Goal: Task Accomplishment & Management: Use online tool/utility

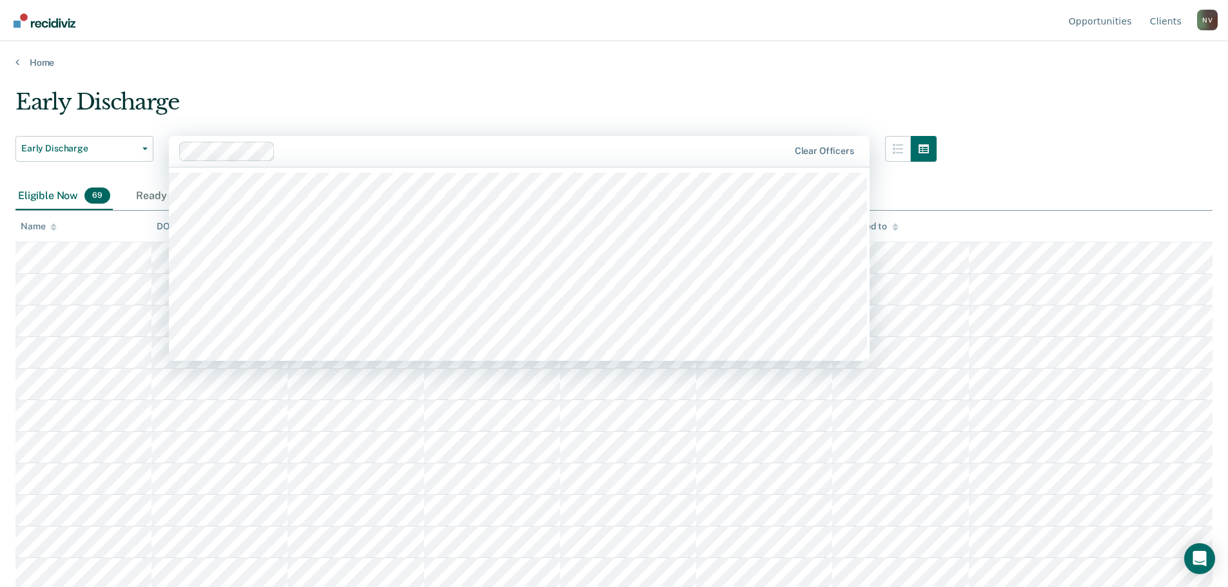
click at [549, 155] on div at bounding box center [533, 151] width 507 height 15
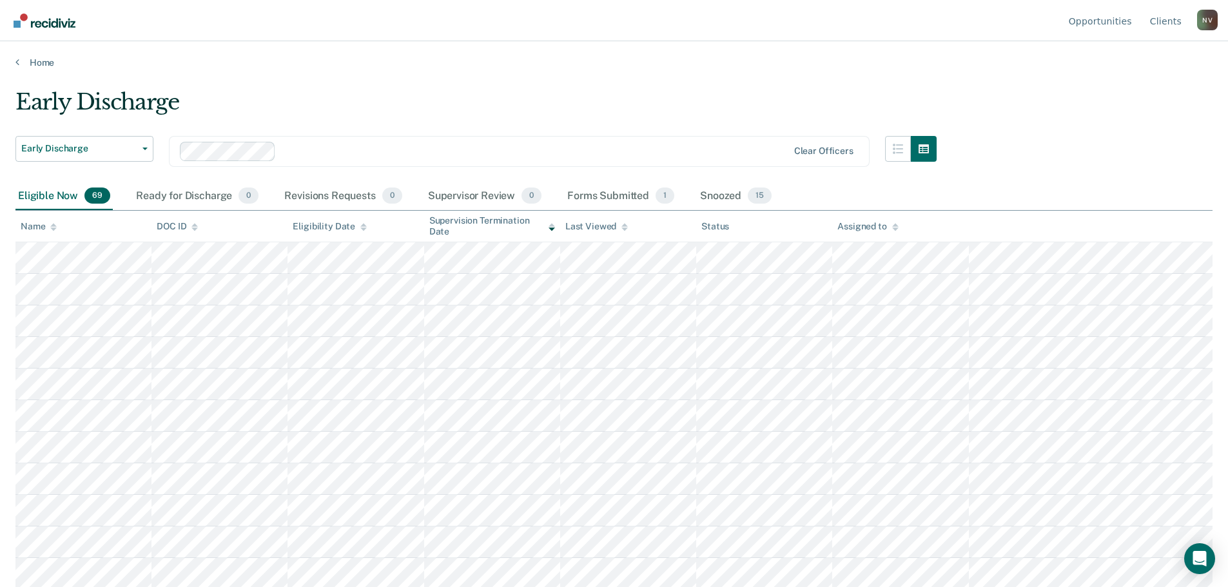
click at [284, 73] on main "Early Discharge Early Discharge Early Discharge Supervision Level Downgrade Cle…" at bounding box center [614, 325] width 1228 height 515
click at [1177, 20] on link "Client s" at bounding box center [1165, 20] width 37 height 41
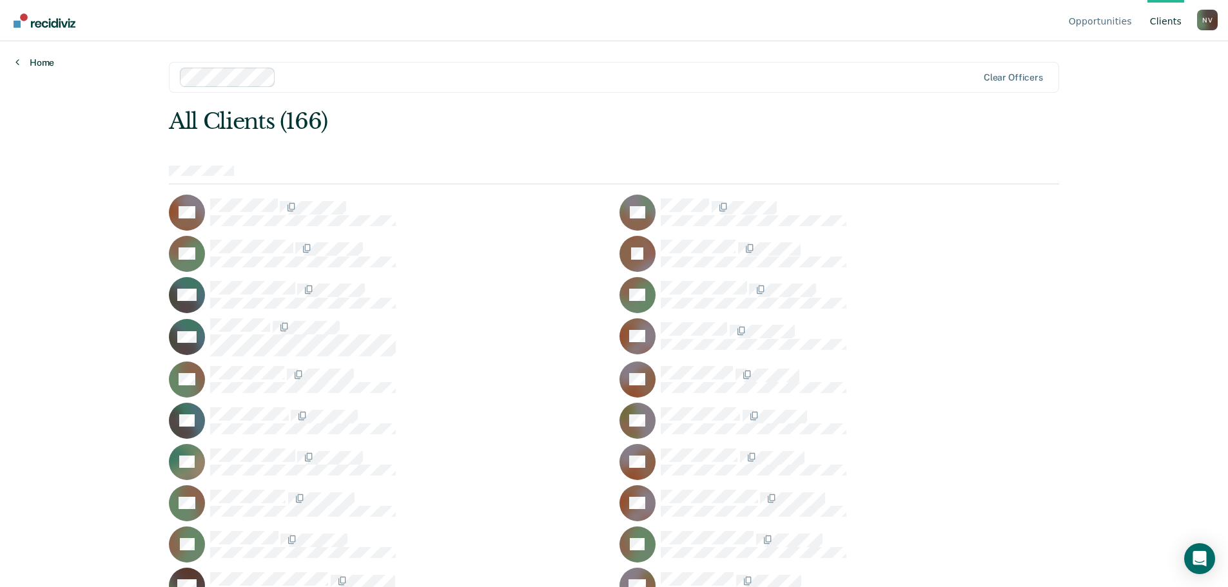
click at [24, 59] on link "Home" at bounding box center [34, 63] width 39 height 12
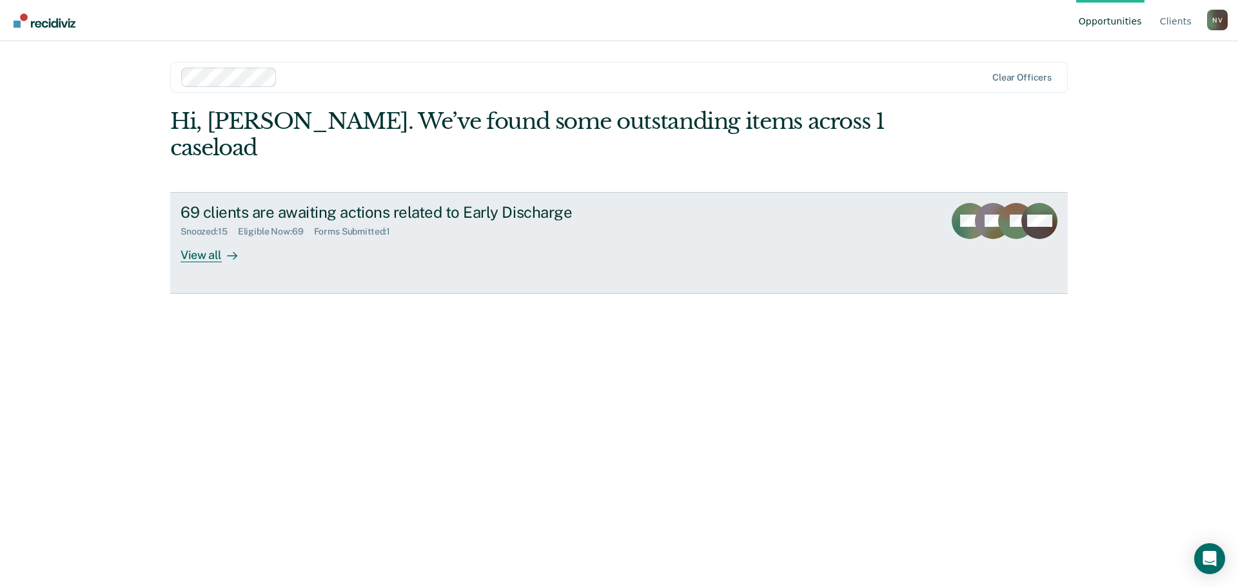
click at [182, 237] on div "View all" at bounding box center [216, 249] width 72 height 25
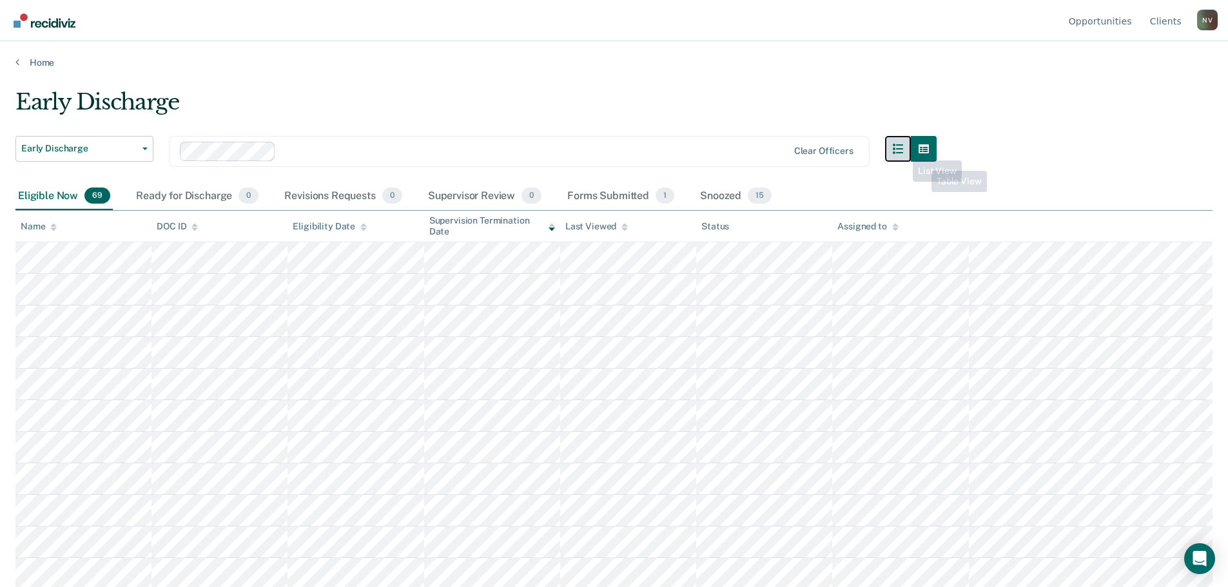
click at [903, 150] on icon "button" at bounding box center [898, 149] width 10 height 10
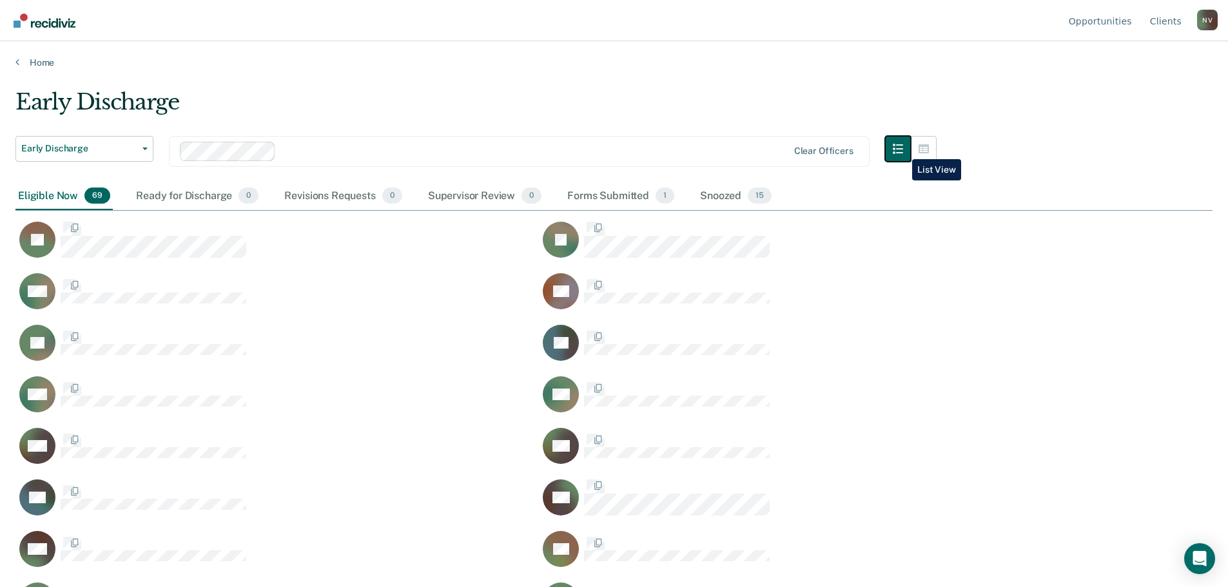
scroll to position [392, 1187]
click at [902, 150] on icon "button" at bounding box center [898, 149] width 10 height 10
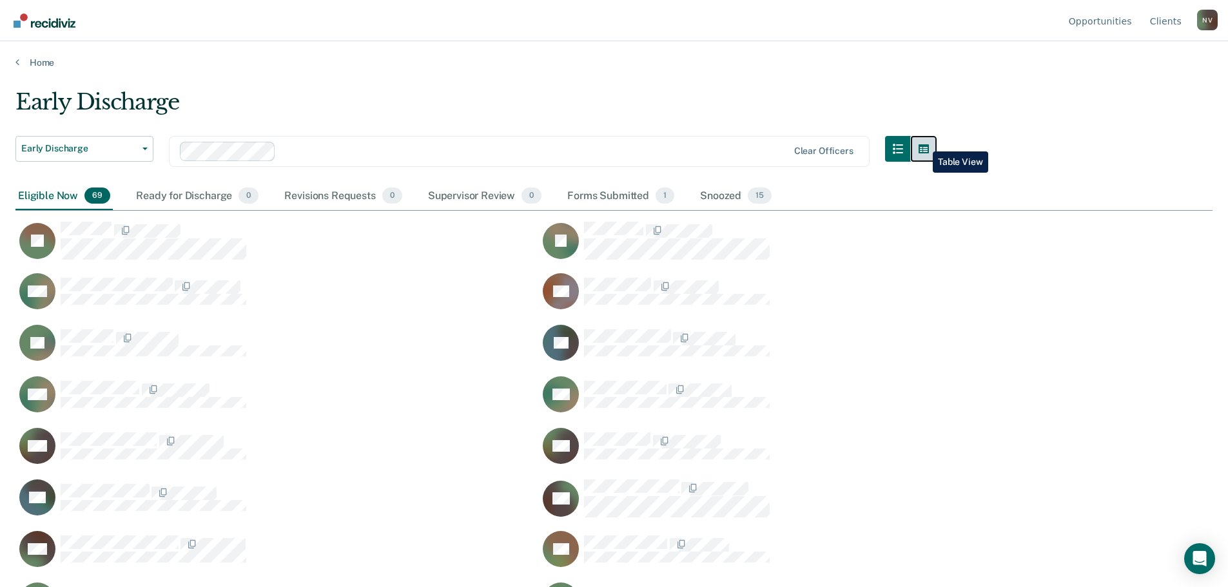
click at [923, 142] on button "button" at bounding box center [924, 149] width 26 height 26
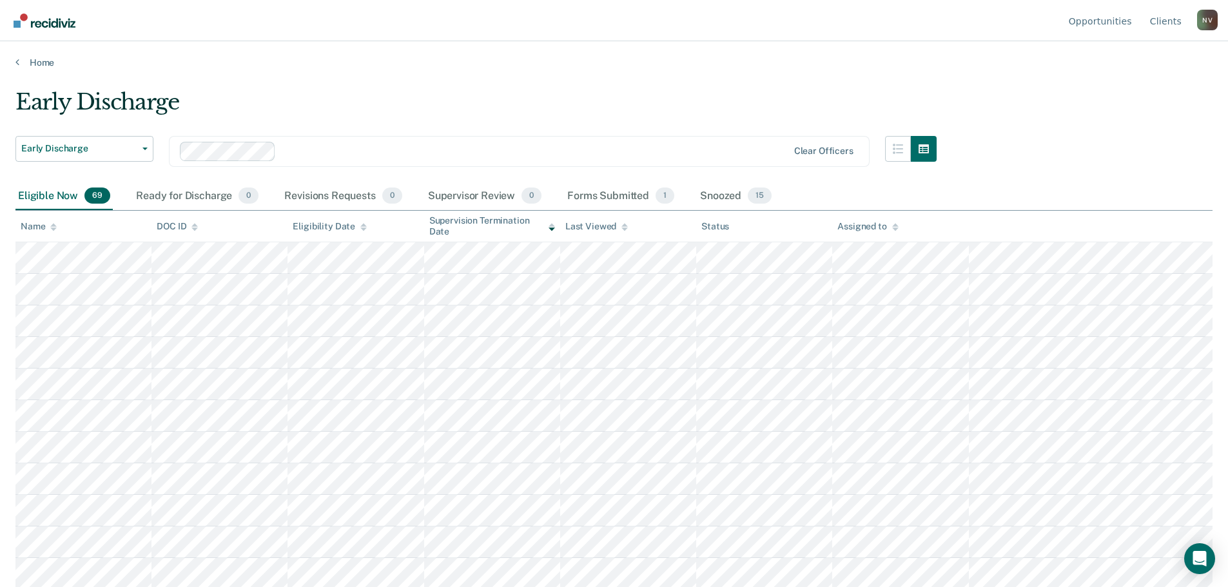
click at [43, 188] on div "Eligible Now 69" at bounding box center [63, 196] width 97 height 28
click at [47, 198] on div "Eligible Now 69" at bounding box center [63, 196] width 97 height 28
click at [122, 149] on span "Early Discharge" at bounding box center [79, 148] width 116 height 11
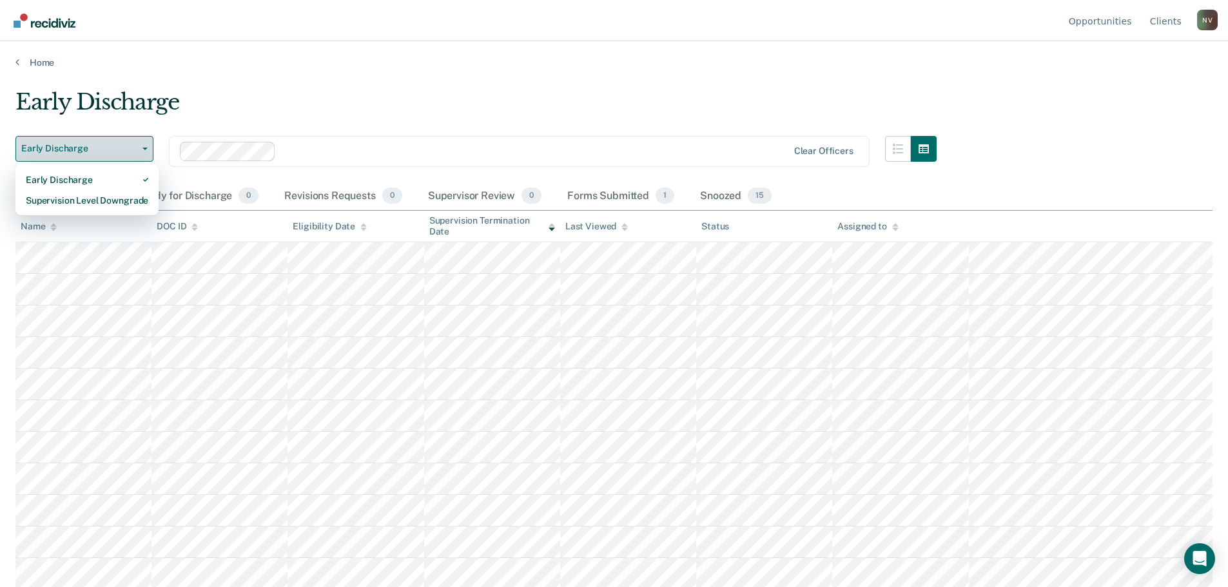
click at [122, 149] on span "Early Discharge" at bounding box center [79, 148] width 116 height 11
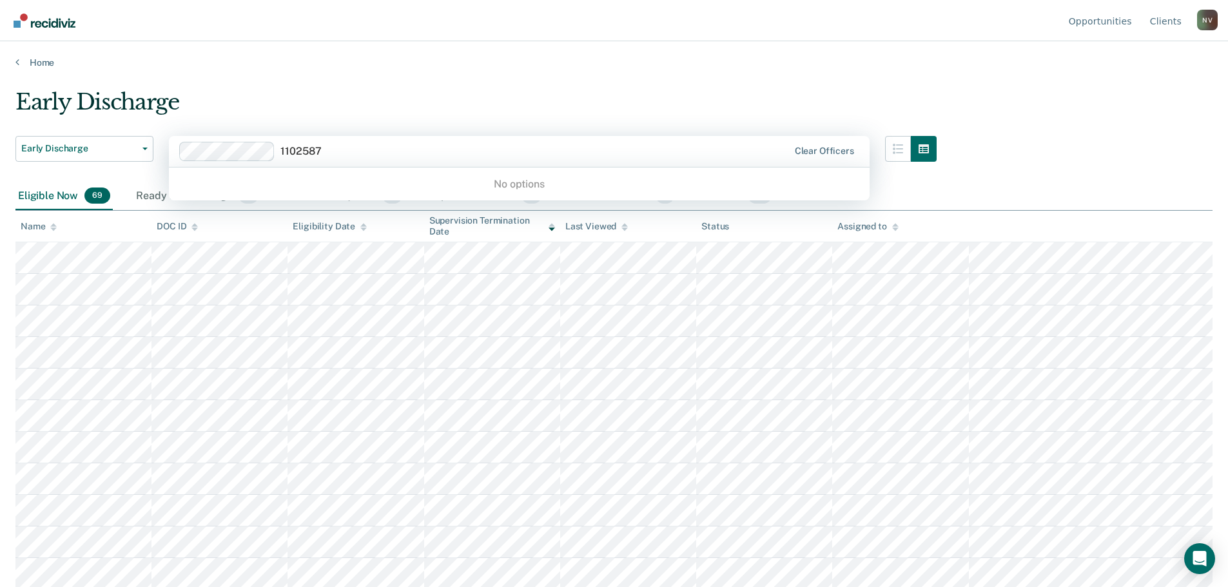
type input "1102587"
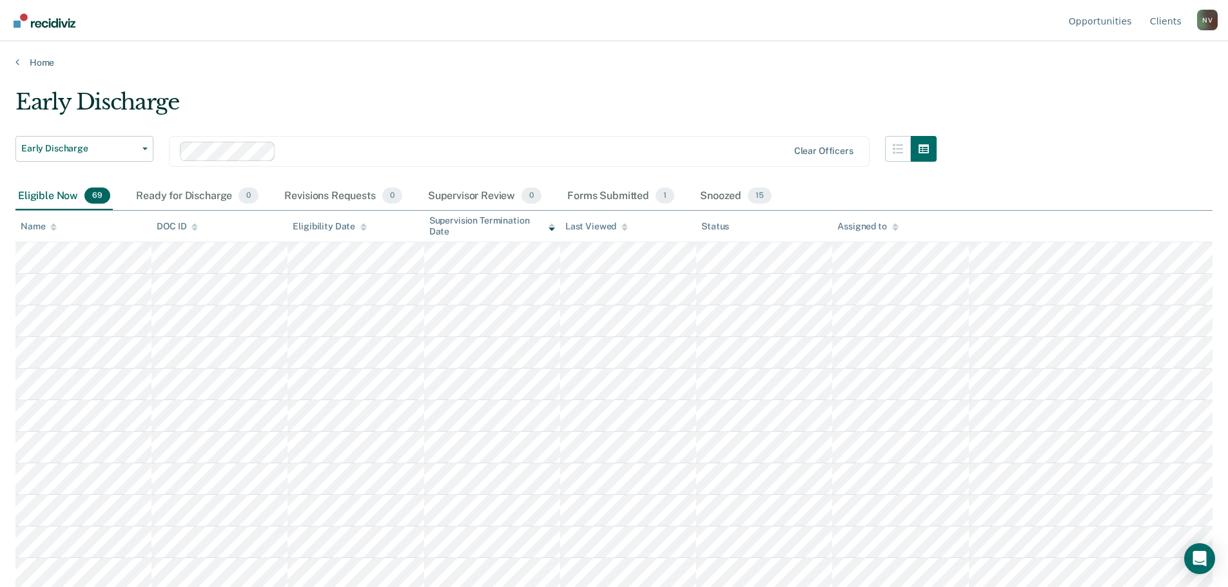
click at [545, 107] on div "Early Discharge" at bounding box center [475, 107] width 921 height 37
click at [1102, 16] on link "Opportunities" at bounding box center [1100, 20] width 68 height 41
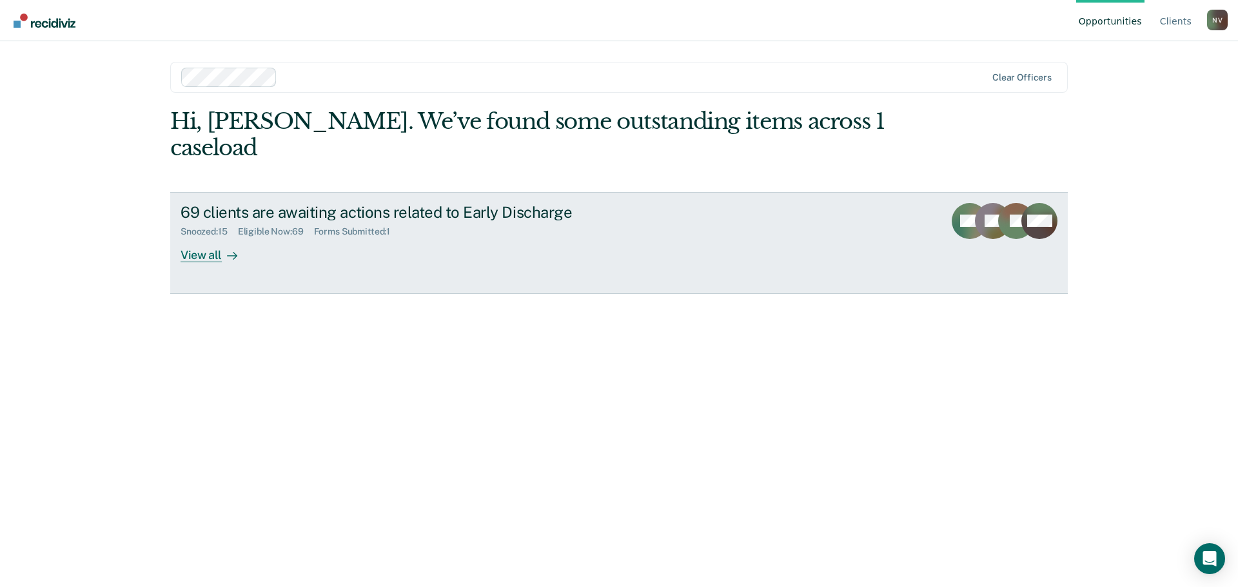
click at [205, 237] on div "View all" at bounding box center [216, 249] width 72 height 25
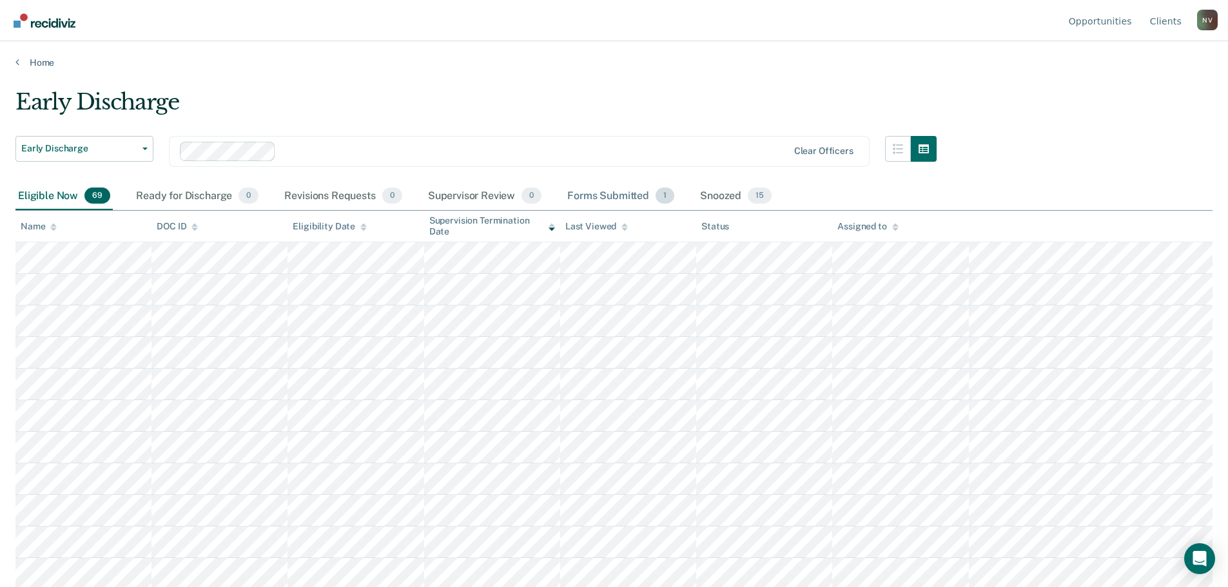
click at [632, 193] on div "Forms Submitted 1" at bounding box center [621, 196] width 112 height 28
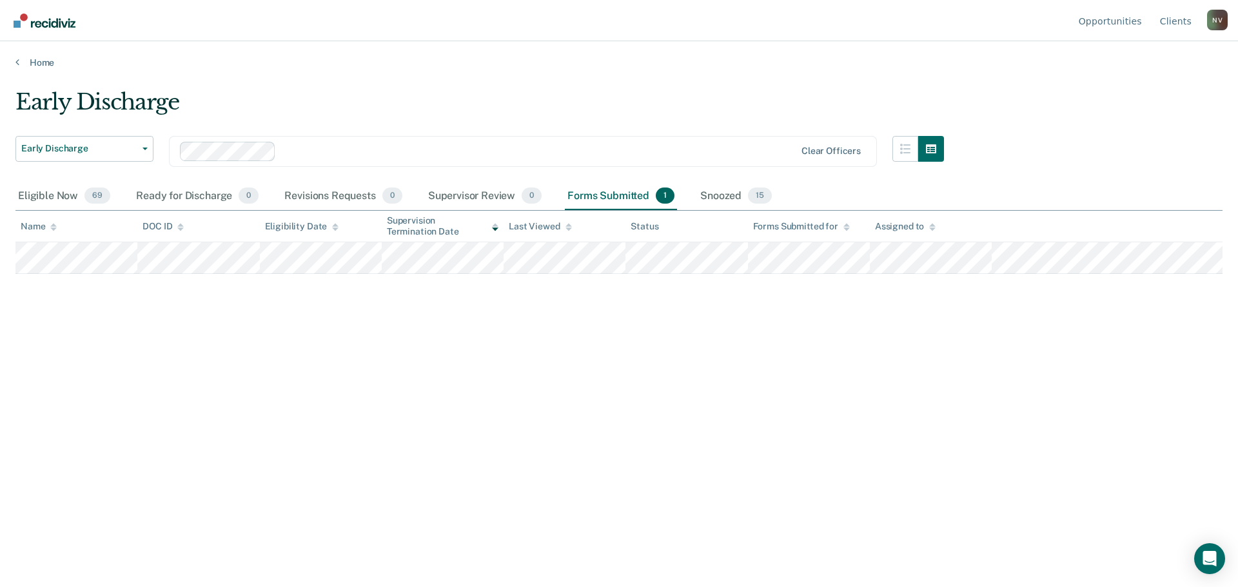
click at [155, 222] on div "DOC ID" at bounding box center [162, 226] width 41 height 11
click at [180, 225] on icon at bounding box center [180, 224] width 6 height 3
drag, startPoint x: 162, startPoint y: 228, endPoint x: 155, endPoint y: 229, distance: 6.7
click at [155, 229] on div "DOC ID" at bounding box center [162, 226] width 41 height 11
click at [48, 64] on link "Home" at bounding box center [618, 63] width 1207 height 12
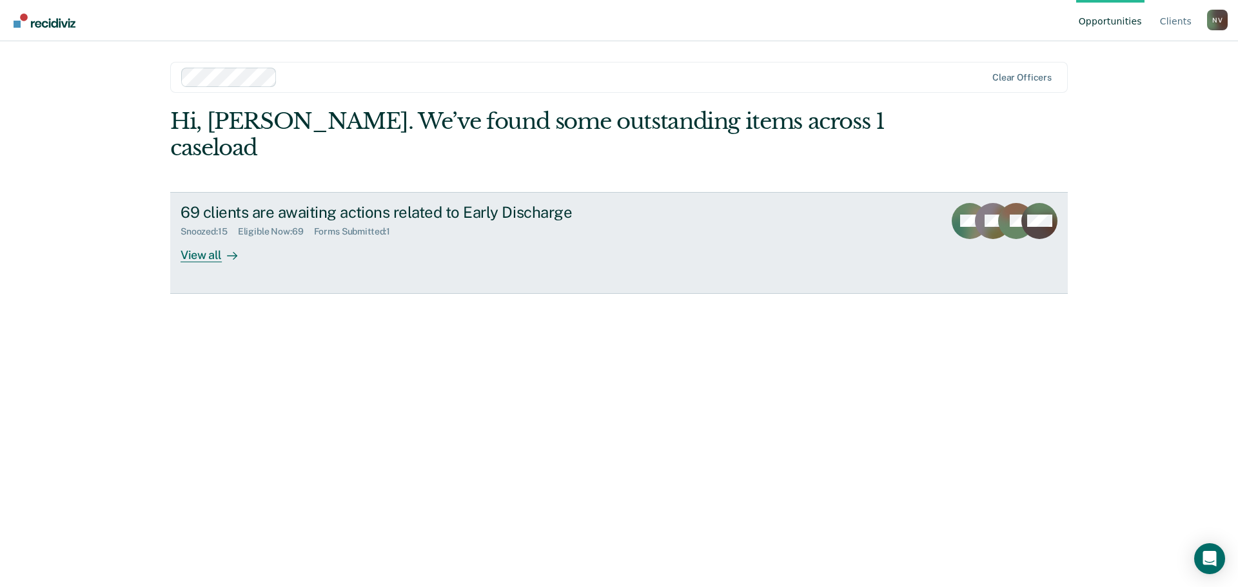
click at [202, 237] on div "View all" at bounding box center [216, 249] width 72 height 25
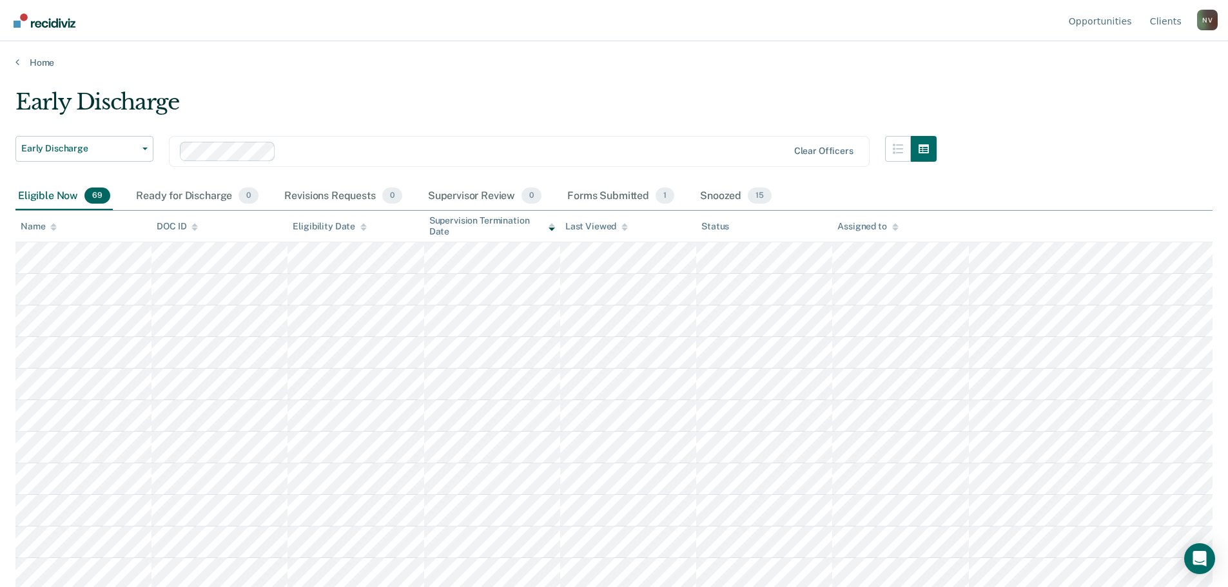
click at [25, 189] on div "Eligible Now 69" at bounding box center [63, 196] width 97 height 28
click at [721, 204] on div "Snoozed 15" at bounding box center [735, 196] width 77 height 28
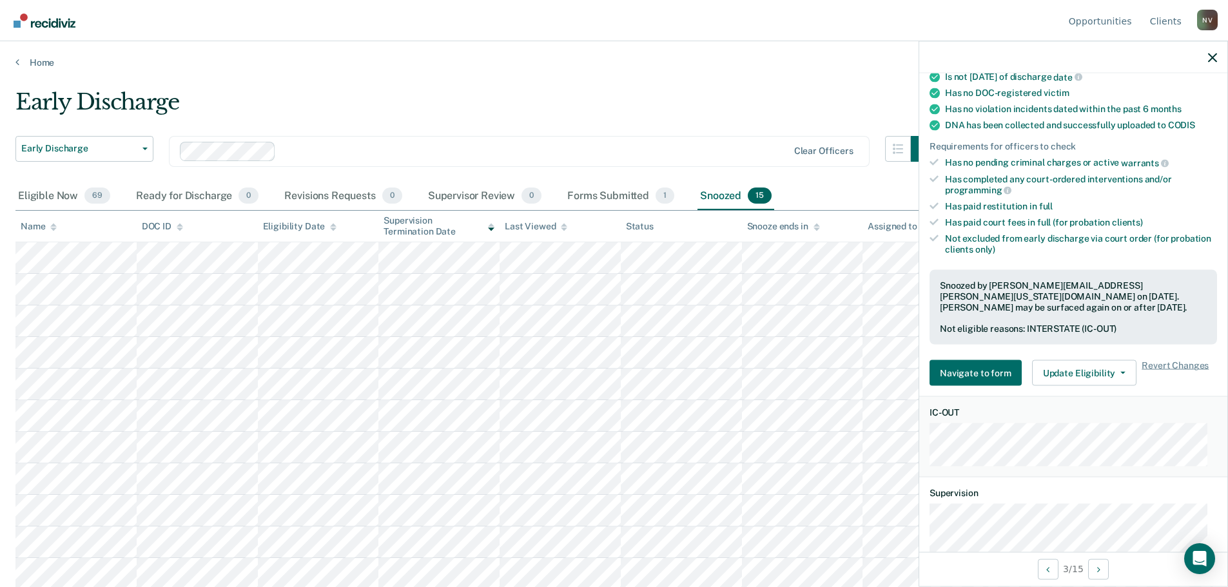
scroll to position [258, 0]
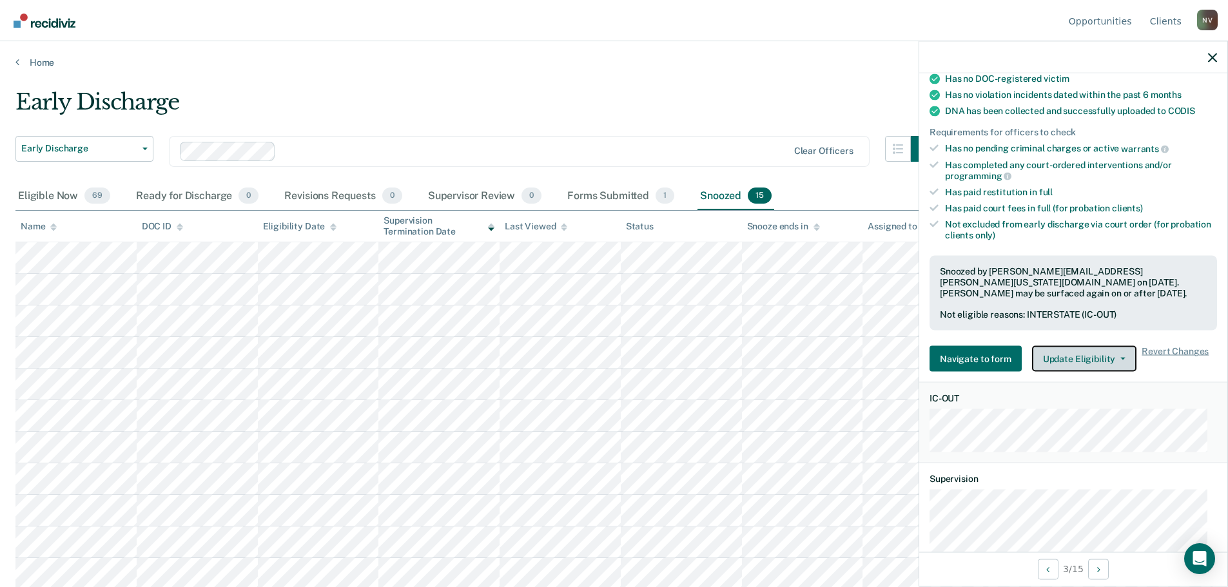
click at [1081, 364] on button "Update Eligibility" at bounding box center [1084, 359] width 104 height 26
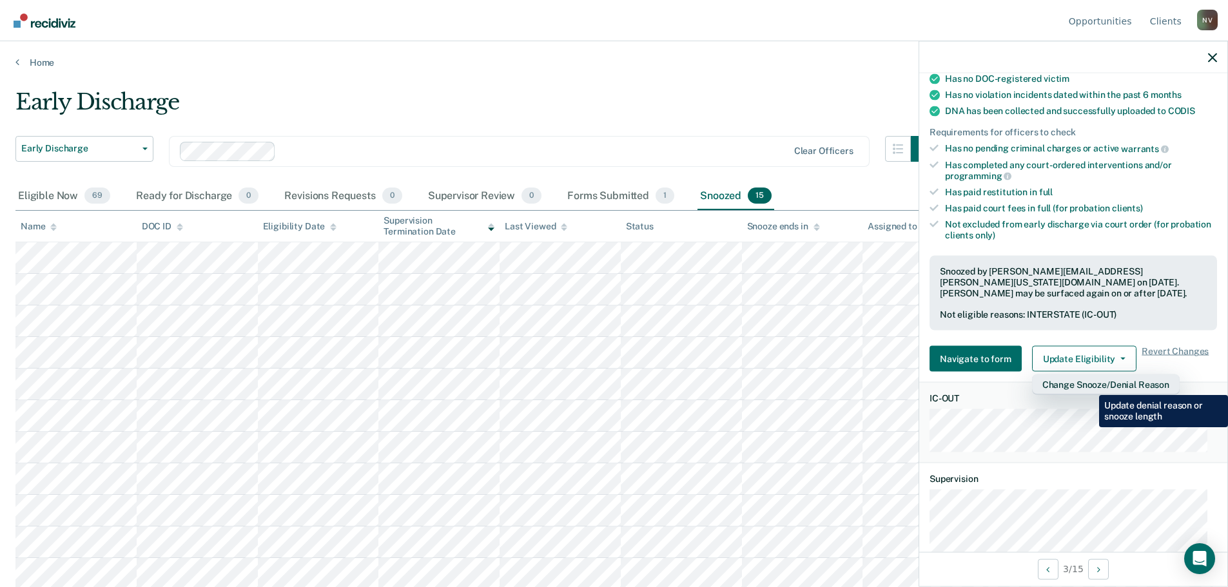
click at [1089, 385] on button "Change Snooze/Denial Reason" at bounding box center [1106, 385] width 148 height 21
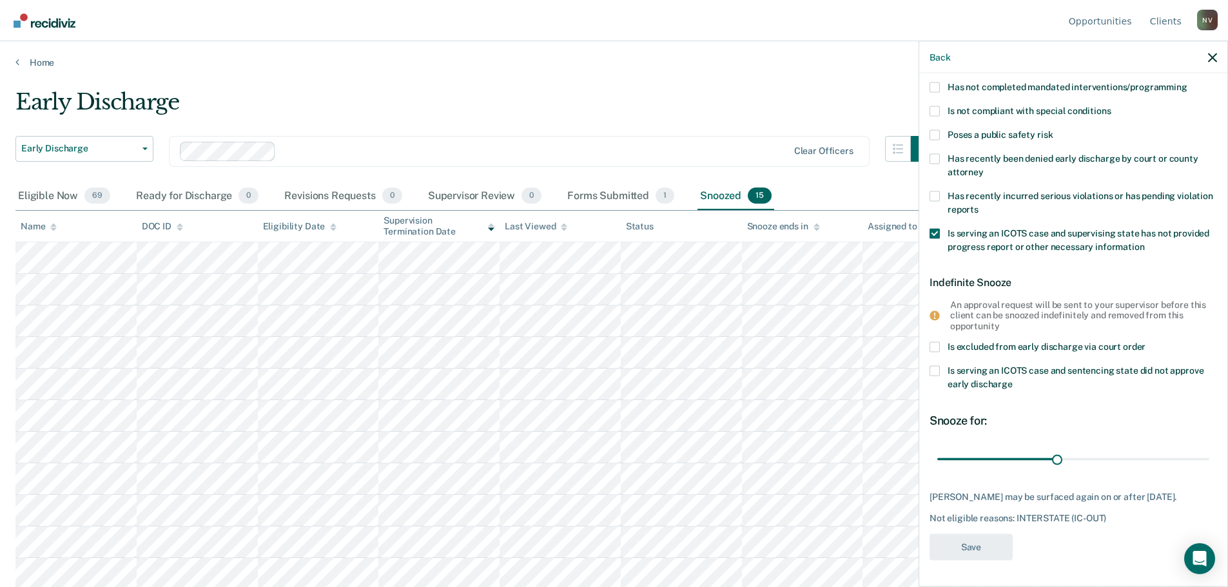
scroll to position [123, 0]
click at [935, 371] on span at bounding box center [935, 372] width 10 height 10
click at [1013, 381] on input "Is serving an ICOTS case and sentencing state did not approve early discharge" at bounding box center [1013, 381] width 0 height 0
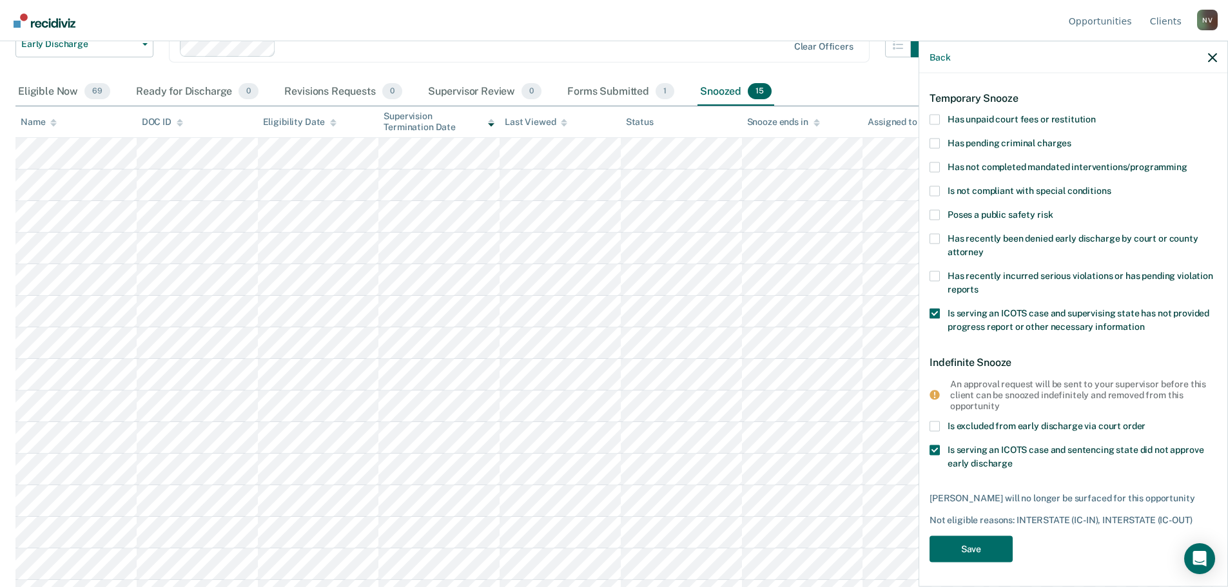
scroll to position [129, 0]
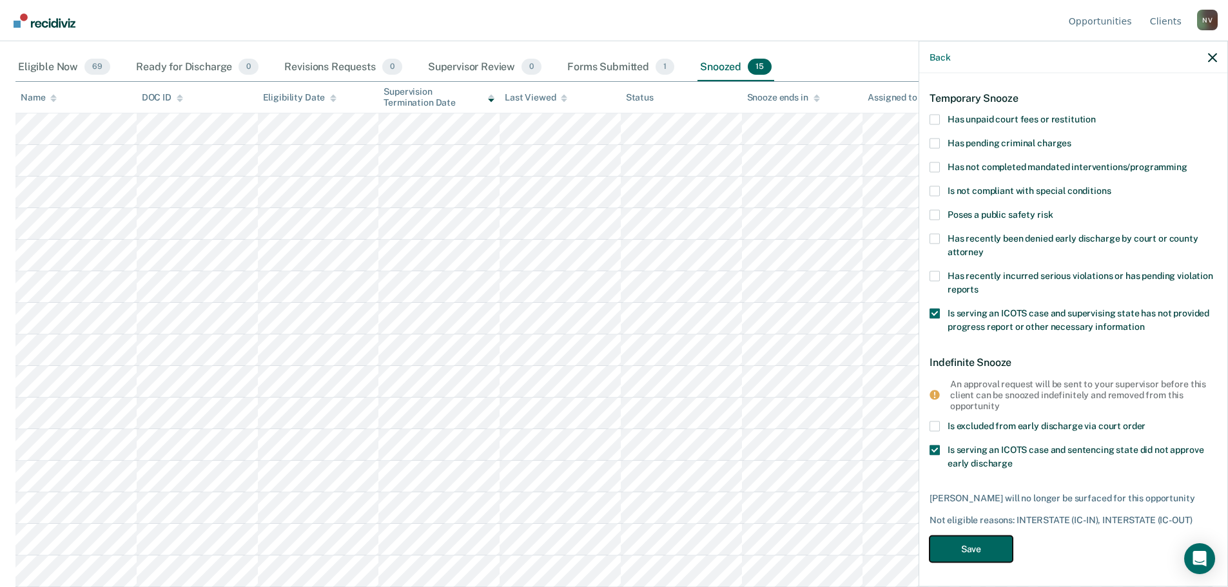
click at [981, 543] on button "Save" at bounding box center [971, 549] width 83 height 26
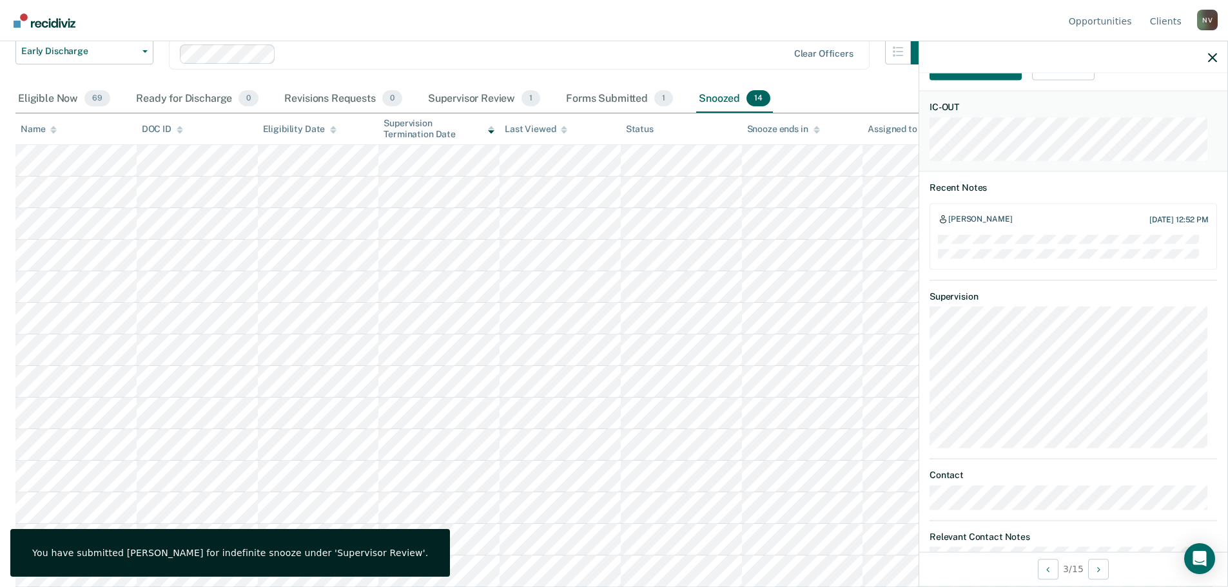
scroll to position [495, 0]
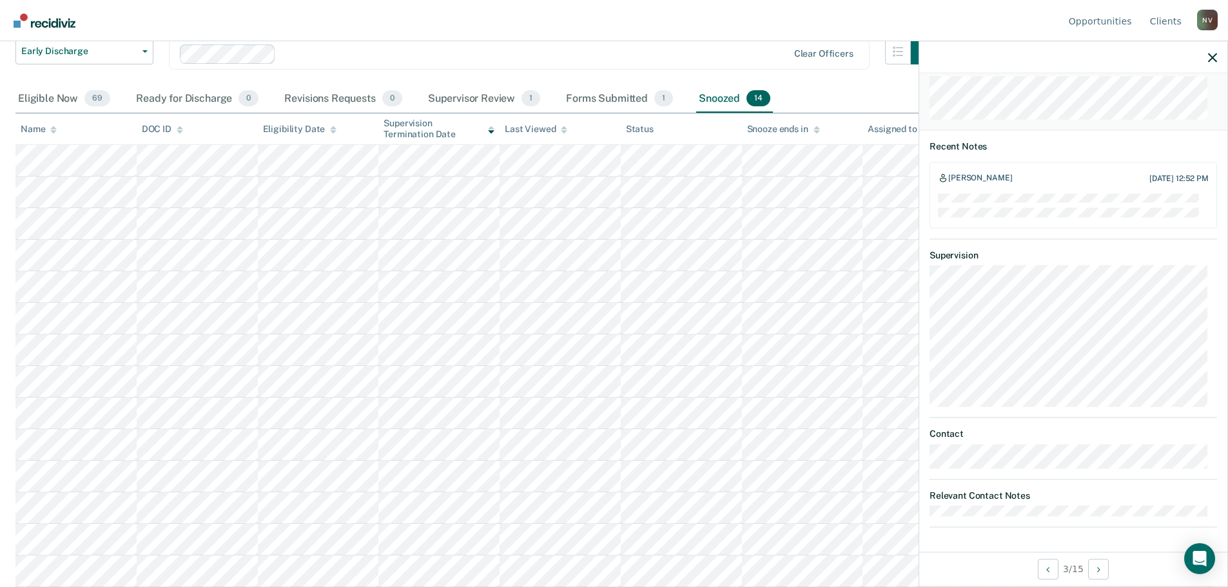
click at [1218, 54] on div at bounding box center [1073, 57] width 308 height 32
click at [1212, 59] on icon "button" at bounding box center [1212, 57] width 9 height 9
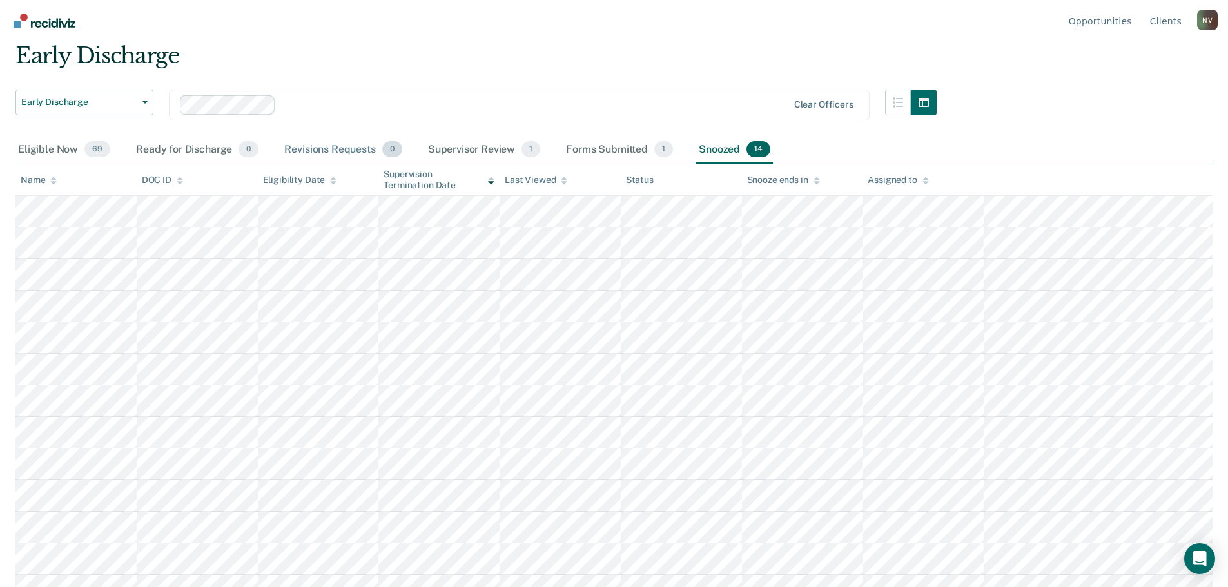
scroll to position [0, 0]
